Goal: Transaction & Acquisition: Purchase product/service

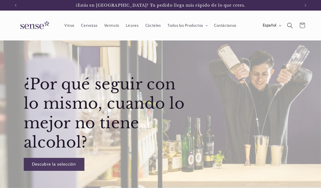
click at [290, 26] on icon "Búsqueda" at bounding box center [290, 25] width 6 height 6
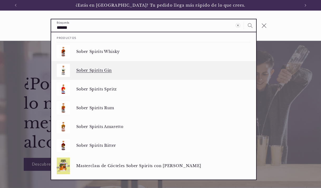
type input "*****"
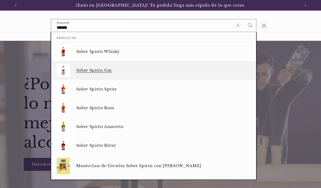
click at [95, 69] on p "Sober Spirits Gin" at bounding box center [163, 70] width 175 height 5
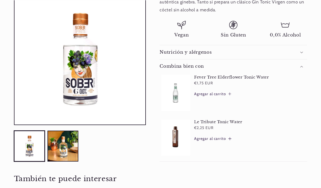
scroll to position [255, 0]
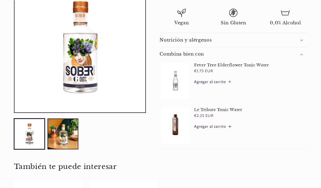
click at [244, 35] on summary "Nutrición y alérgenos" at bounding box center [233, 40] width 147 height 14
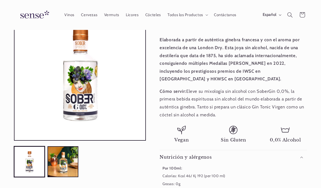
scroll to position [102, 0]
